Goal: Information Seeking & Learning: Learn about a topic

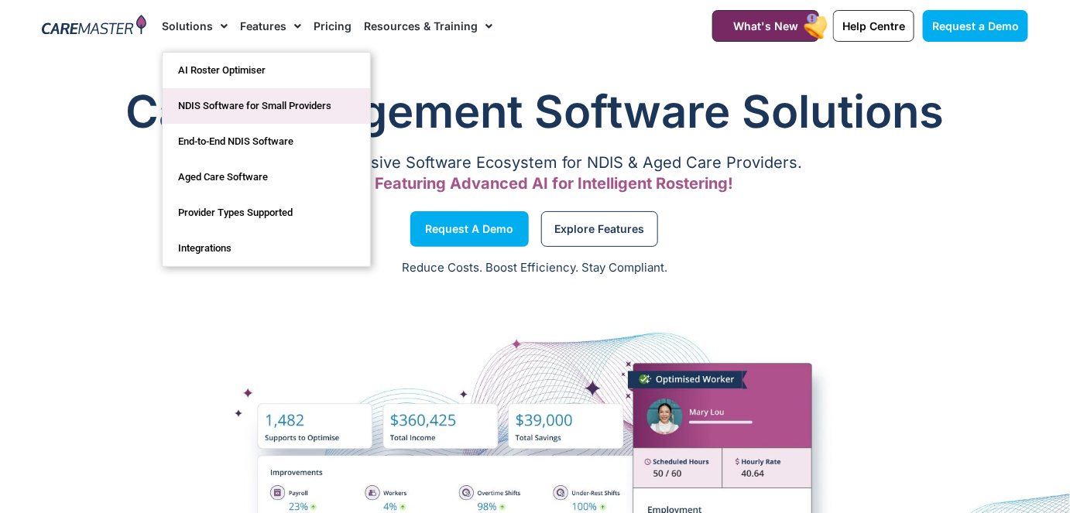
click at [211, 105] on link "NDIS Software for Small Providers" at bounding box center [267, 106] width 208 height 36
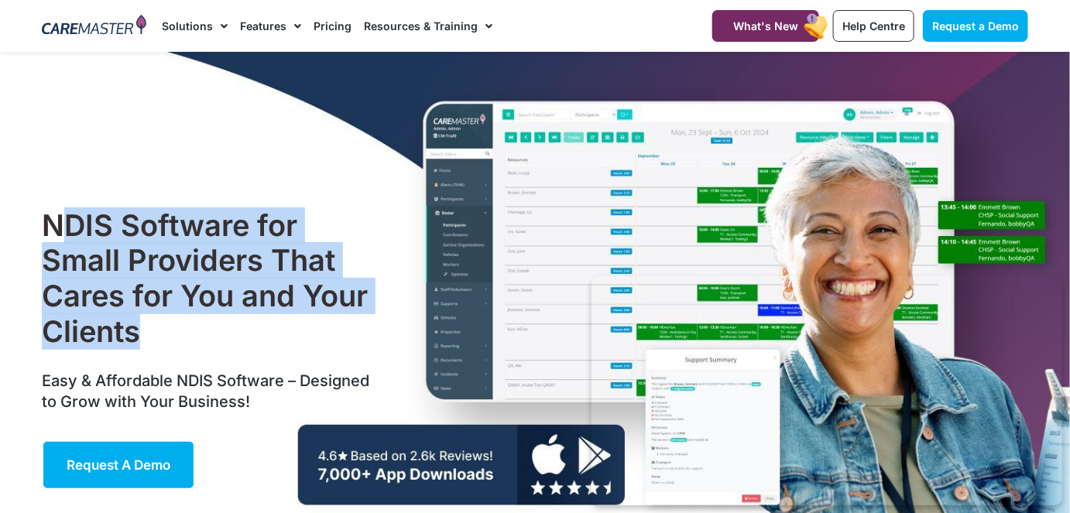
drag, startPoint x: 165, startPoint y: 344, endPoint x: 70, endPoint y: 221, distance: 155.1
click at [70, 221] on h1 "NDIS Software for Small Providers That Cares for You and Your Clients" at bounding box center [209, 278] width 335 height 141
click at [190, 236] on h1 "NDIS Software for Small Providers That Cares for You and Your Clients" at bounding box center [209, 278] width 335 height 141
drag, startPoint x: 47, startPoint y: 222, endPoint x: 153, endPoint y: 327, distance: 149.0
click at [153, 308] on h1 "NDIS Software for Small Providers That Cares for You and Your Clients" at bounding box center [209, 278] width 335 height 141
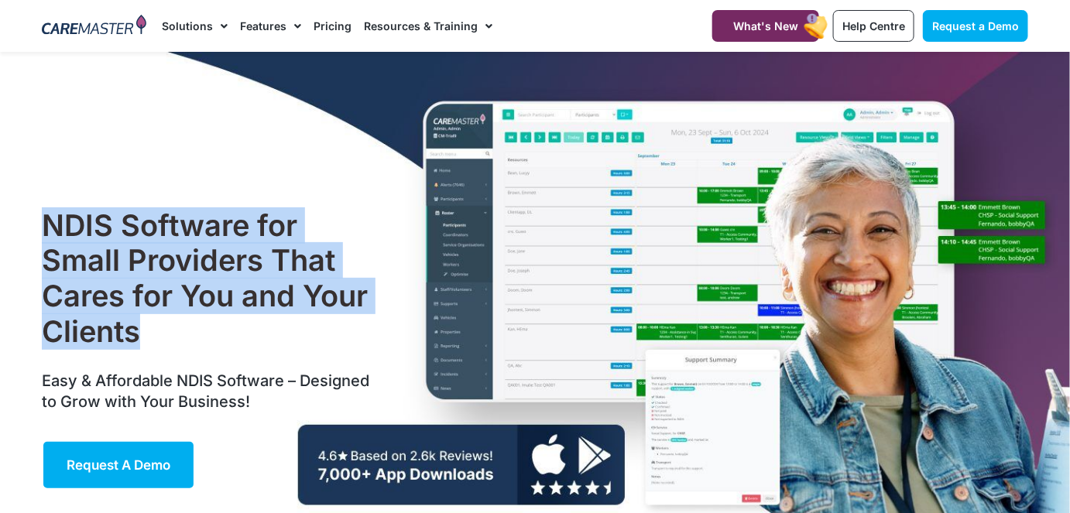
copy h1 "NDIS Software for Small Providers That Cares for You and Your Clients"
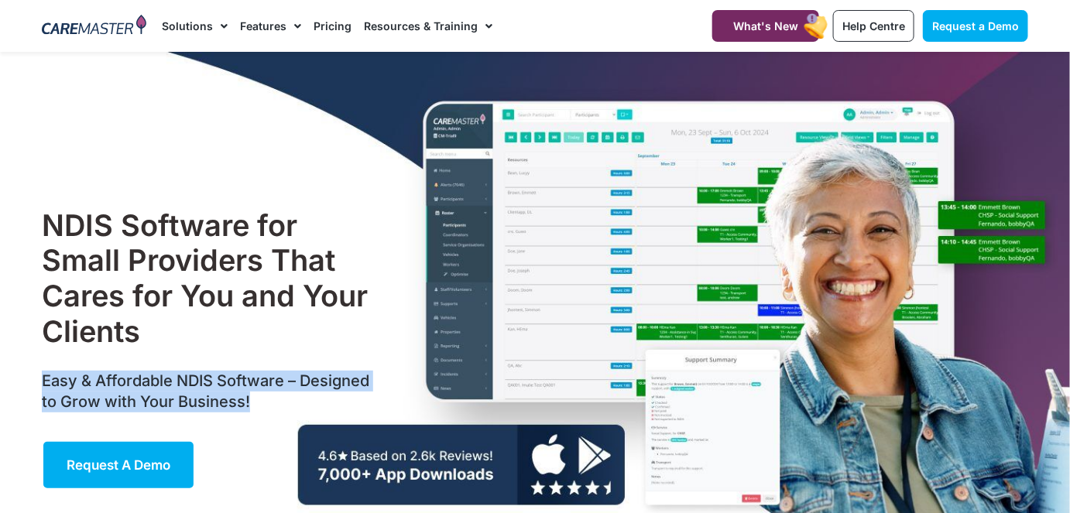
drag, startPoint x: 255, startPoint y: 397, endPoint x: 35, endPoint y: 373, distance: 221.2
click at [35, 308] on div "NDIS Software for Small Providers That Cares for You and Your Clients Easy & Af…" at bounding box center [209, 349] width 351 height 297
copy span "Easy & Affordable NDIS Software – Designed to Grow with Your Business!"
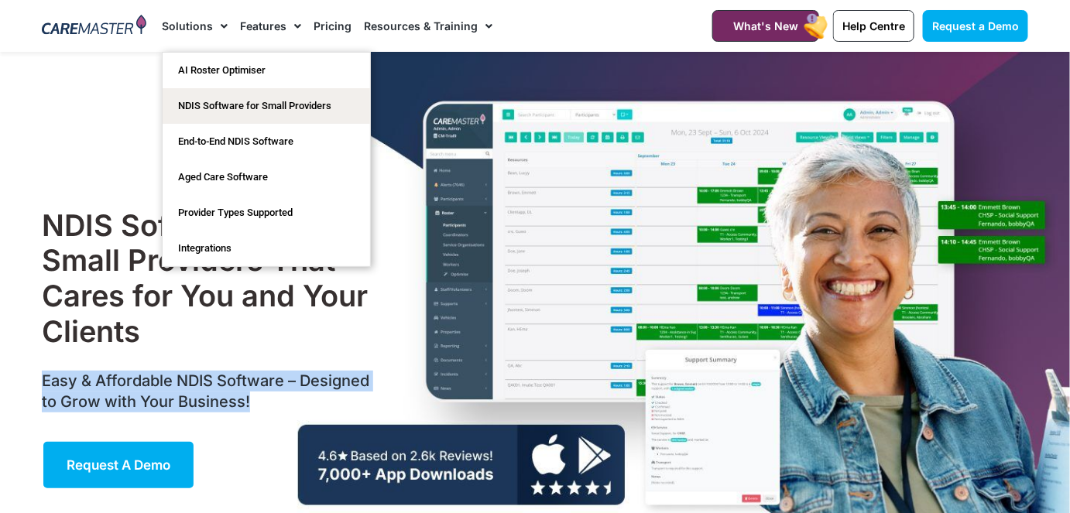
click at [120, 35] on img at bounding box center [94, 26] width 105 height 23
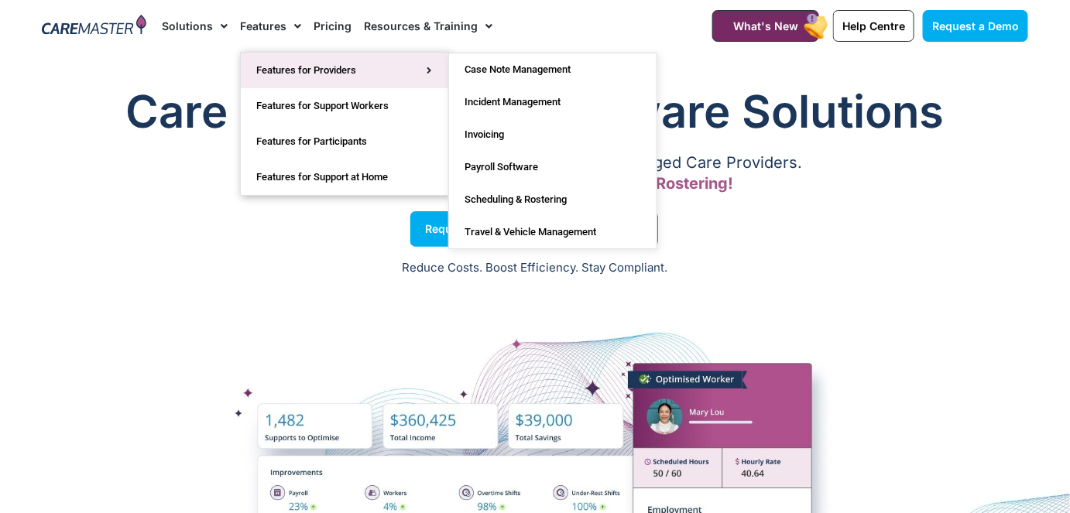
click at [300, 60] on link "Features for Providers" at bounding box center [345, 71] width 208 height 36
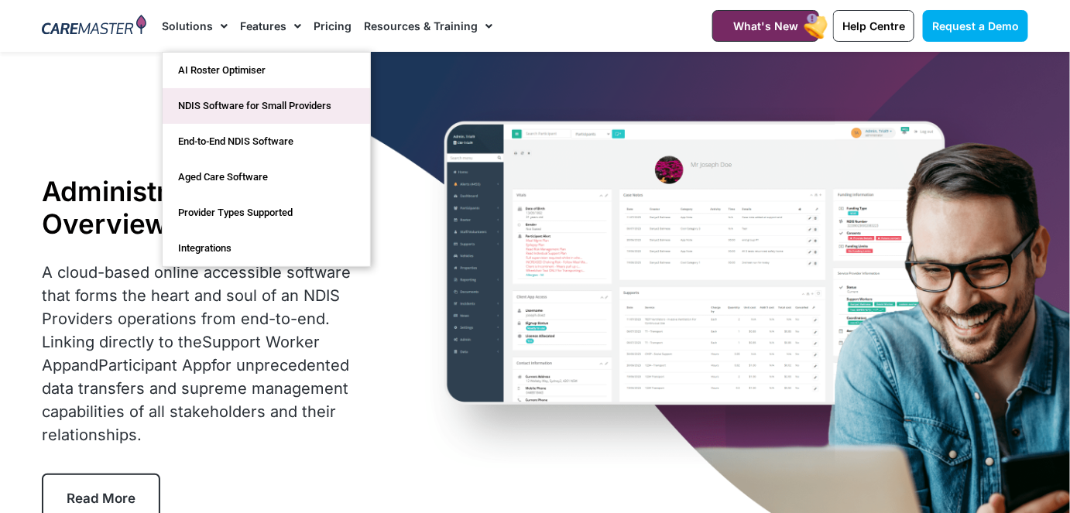
click at [225, 112] on link "NDIS Software for Small Providers" at bounding box center [267, 106] width 208 height 36
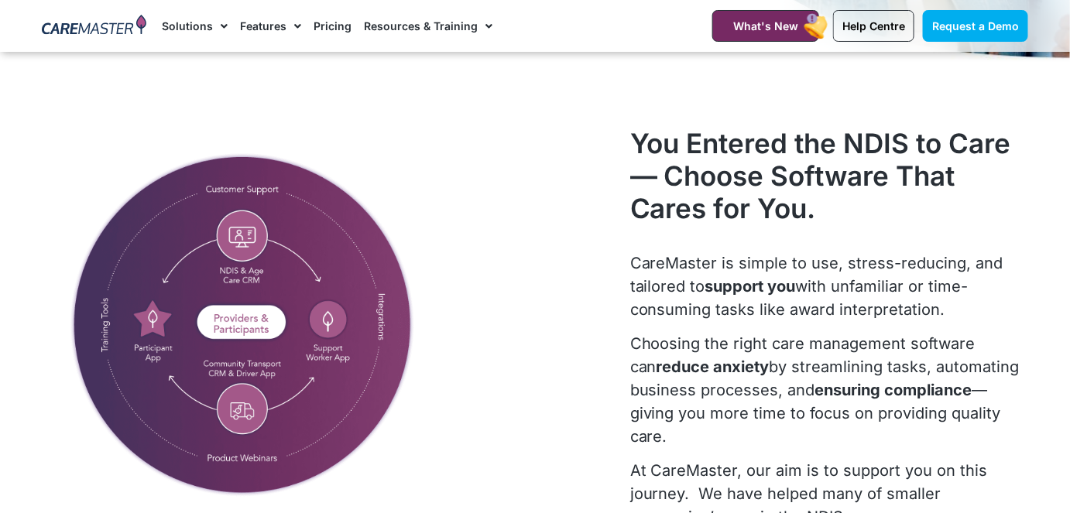
scroll to position [487, 0]
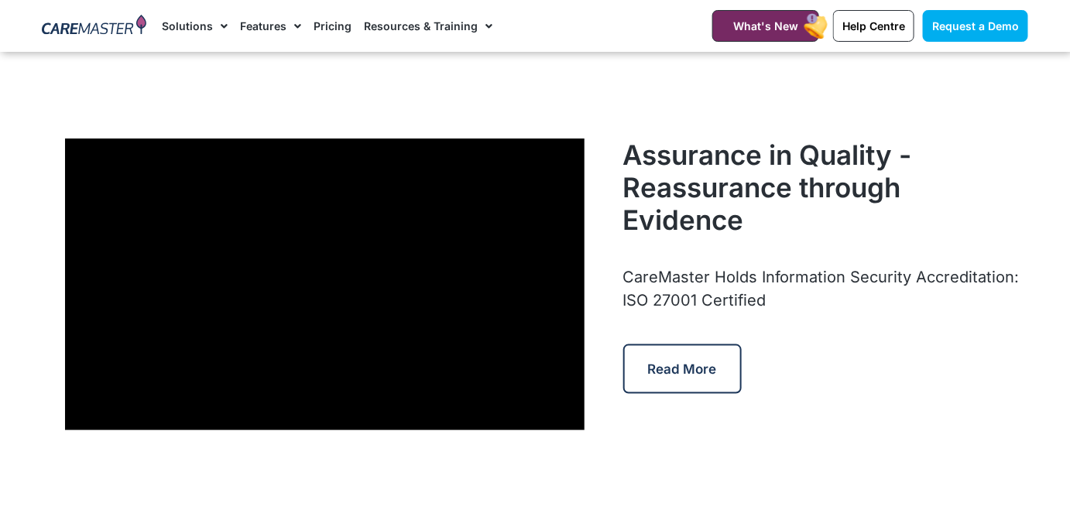
scroll to position [4543, 0]
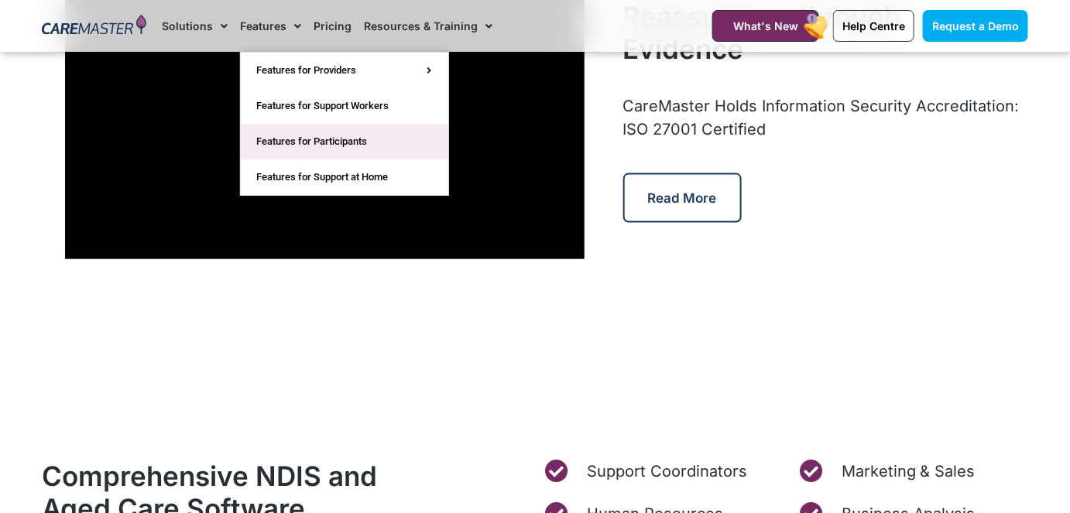
click at [328, 151] on link "Features for Participants" at bounding box center [345, 142] width 208 height 36
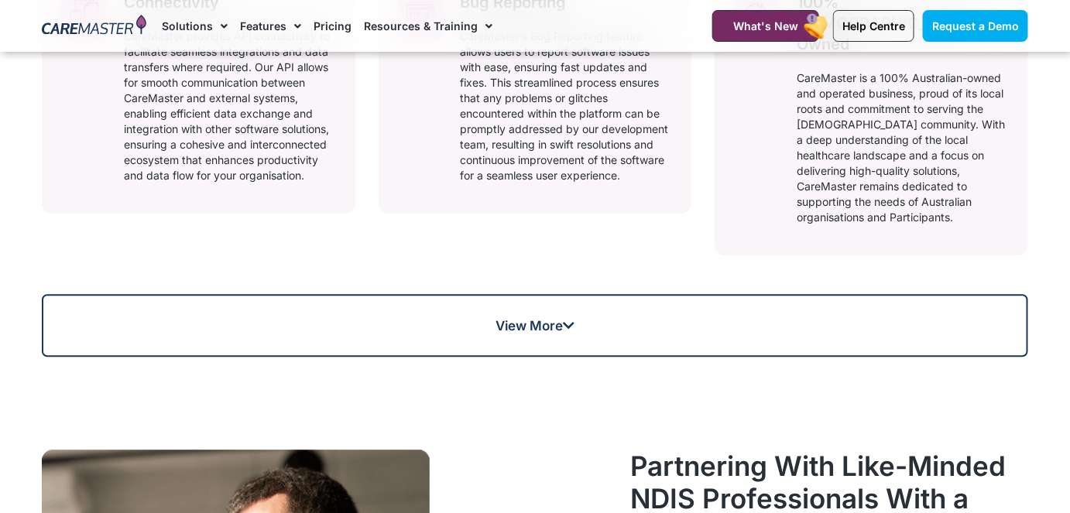
scroll to position [1080, 0]
